Goal: Information Seeking & Learning: Learn about a topic

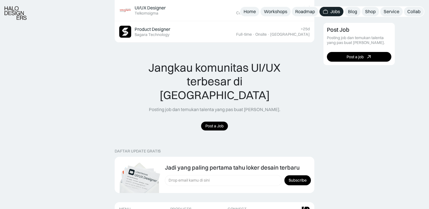
scroll to position [593, 0]
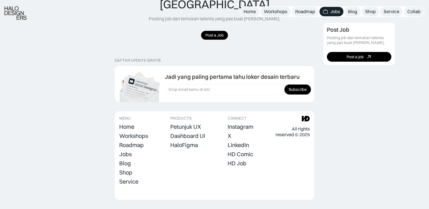
click at [133, 138] on div "Home Workshops Roadmap Jobs Blog Shop Service Collab" at bounding box center [133, 154] width 29 height 63
click at [129, 151] on div "Jobs" at bounding box center [125, 154] width 13 height 7
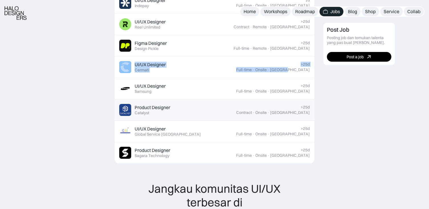
scroll to position [276, 0]
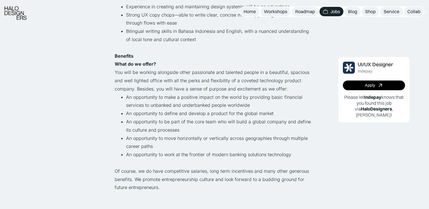
scroll to position [336, 0]
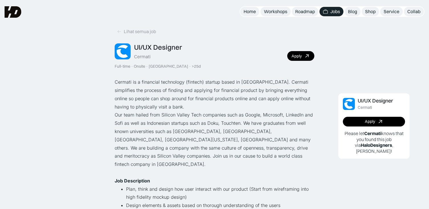
scroll to position [1, 0]
